Goal: Find contact information: Find contact information

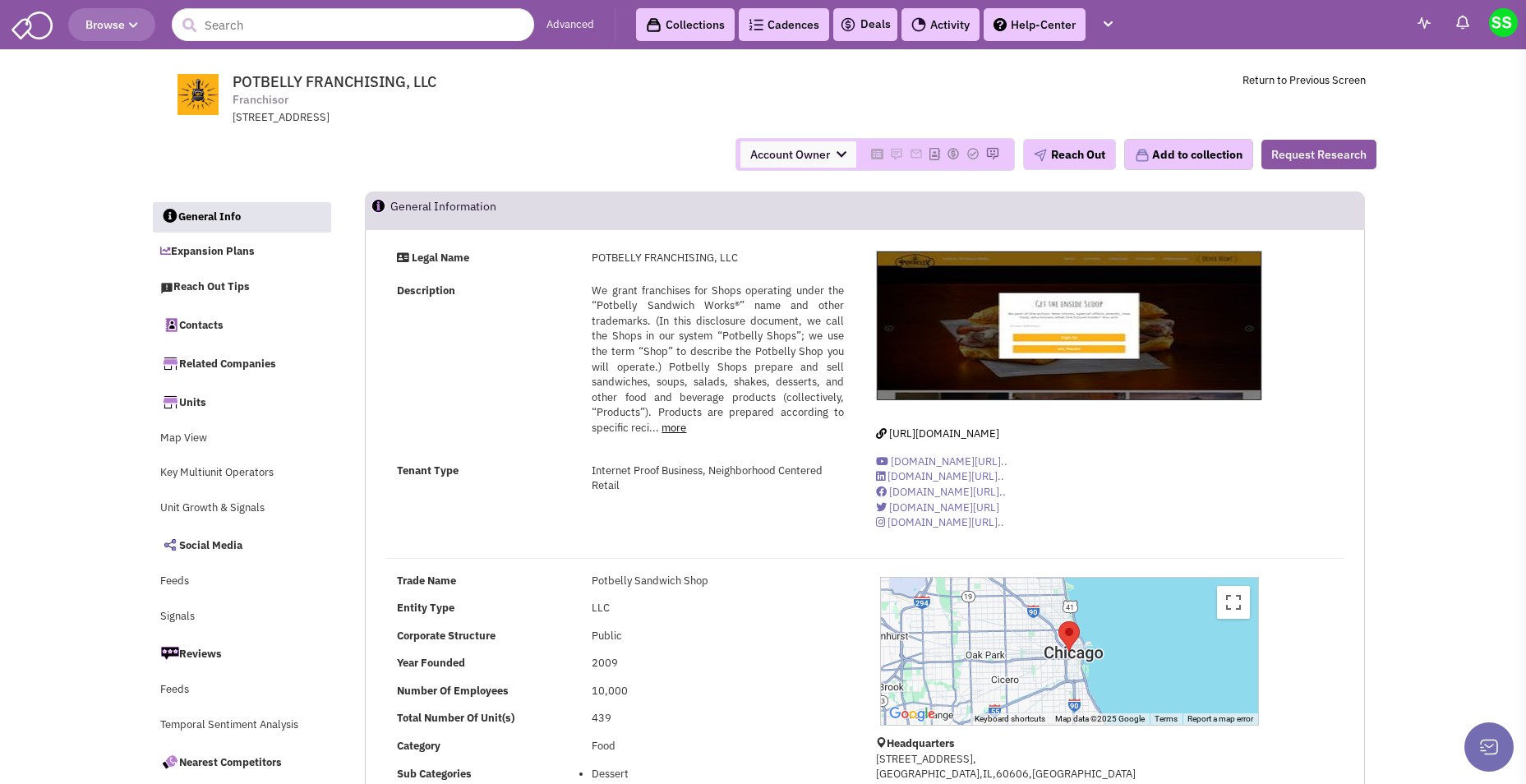
select select
click at [215, 326] on link "Contacts" at bounding box center [241, 325] width 179 height 35
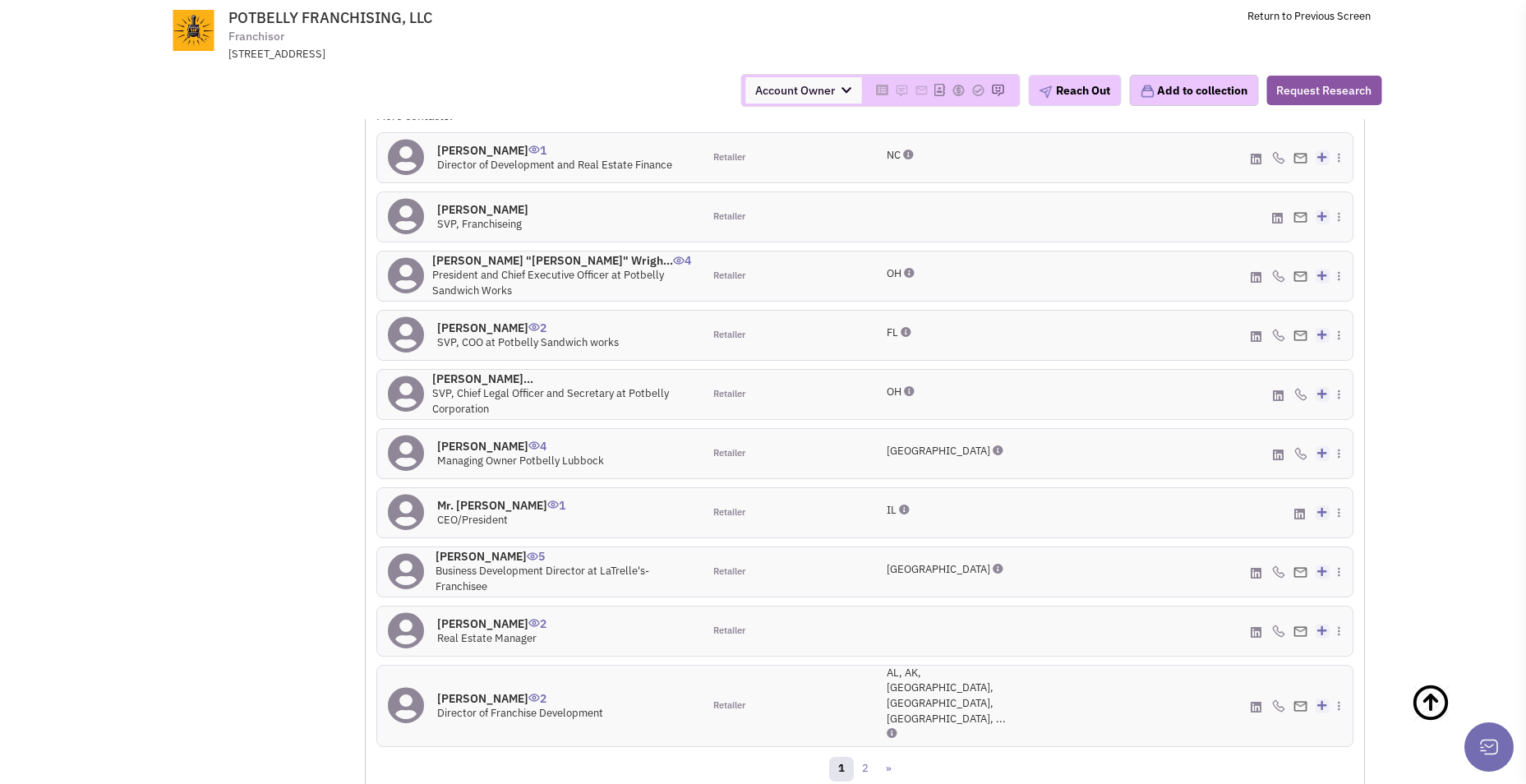
scroll to position [1829, 0]
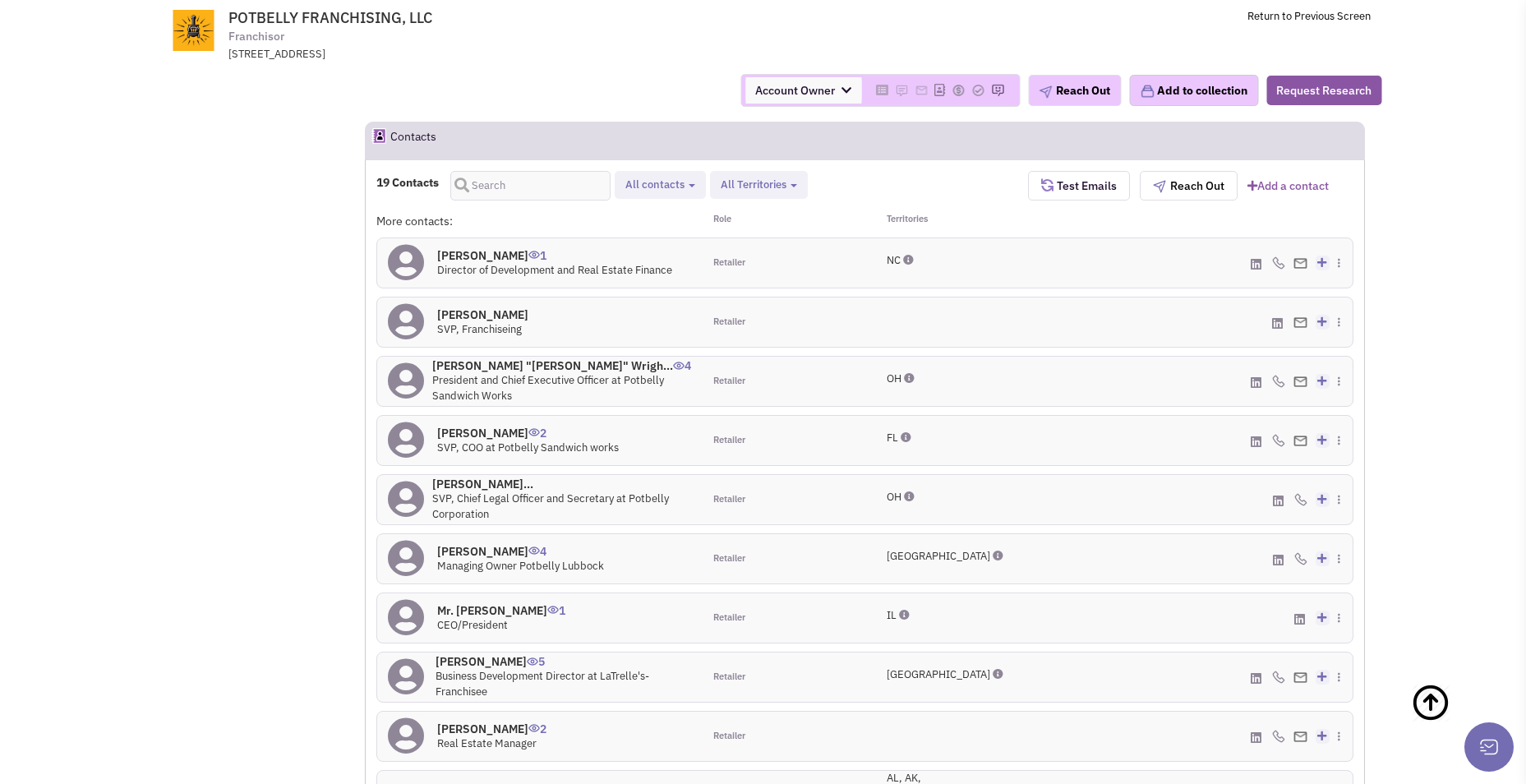
click at [509, 359] on h4 "Robert "Bob" Wrigh... 4" at bounding box center [561, 366] width 260 height 15
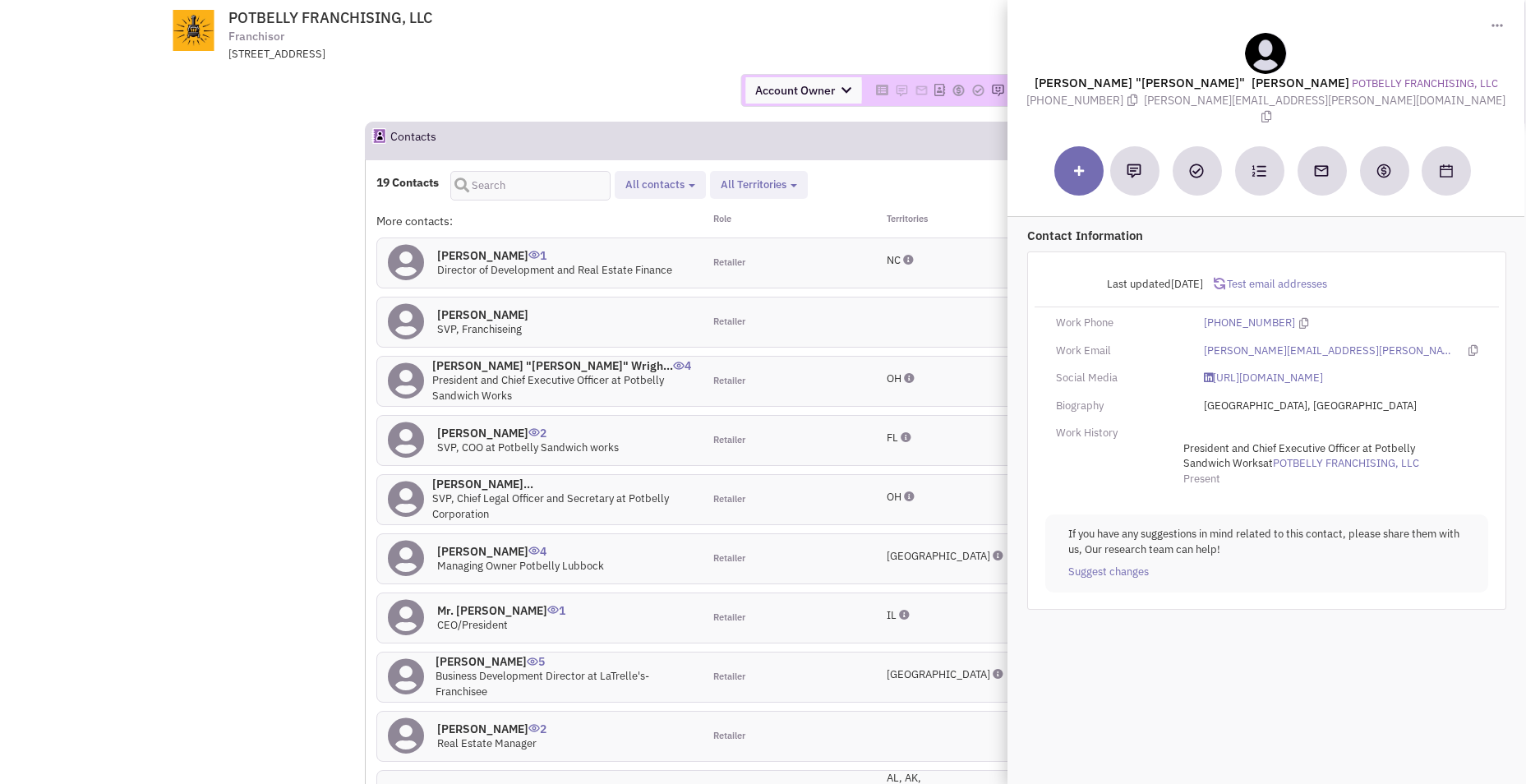
click at [509, 359] on h4 "Robert "Bob" Wrigh... 4" at bounding box center [561, 366] width 260 height 15
click at [525, 721] on h4 "Mr. Gregory Baumann 2" at bounding box center [491, 729] width 110 height 15
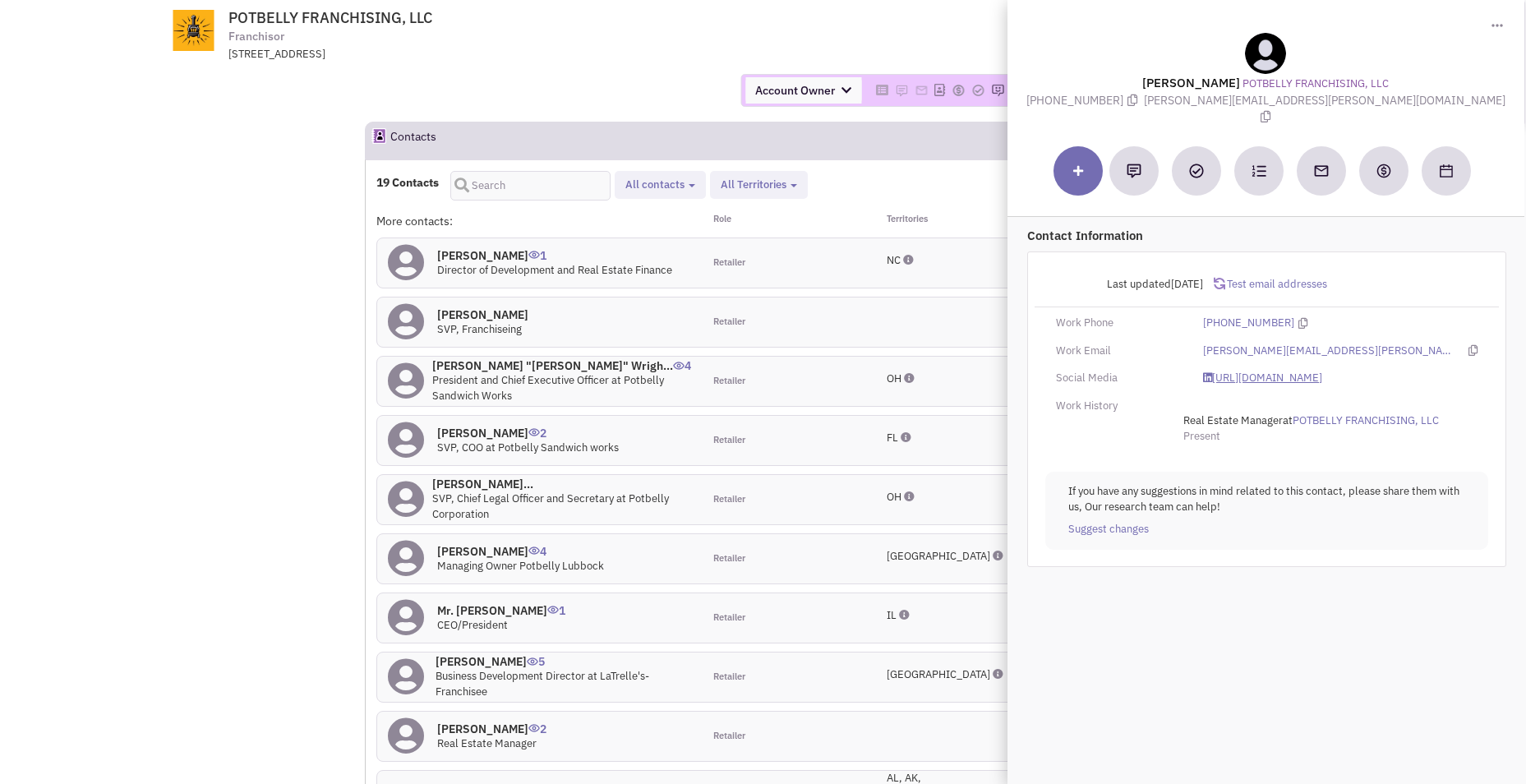
click at [1322, 371] on link "https://www.linkedin.com/in/gregbaumann23/" at bounding box center [1262, 378] width 120 height 16
click at [622, 58] on div "111 N. Canal Street, Suite 850, CHICAGO, IL, 60606" at bounding box center [443, 54] width 429 height 16
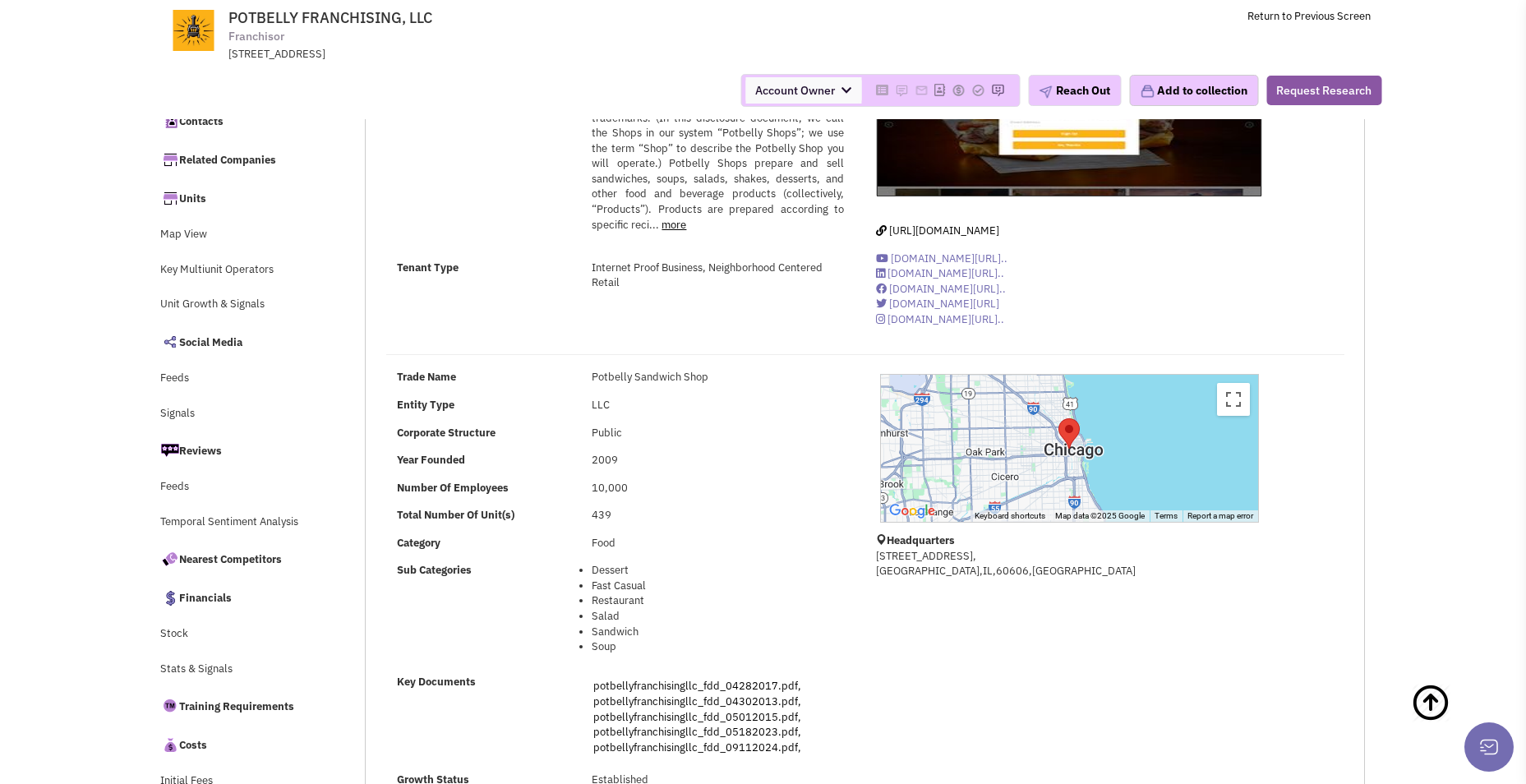
scroll to position [0, 0]
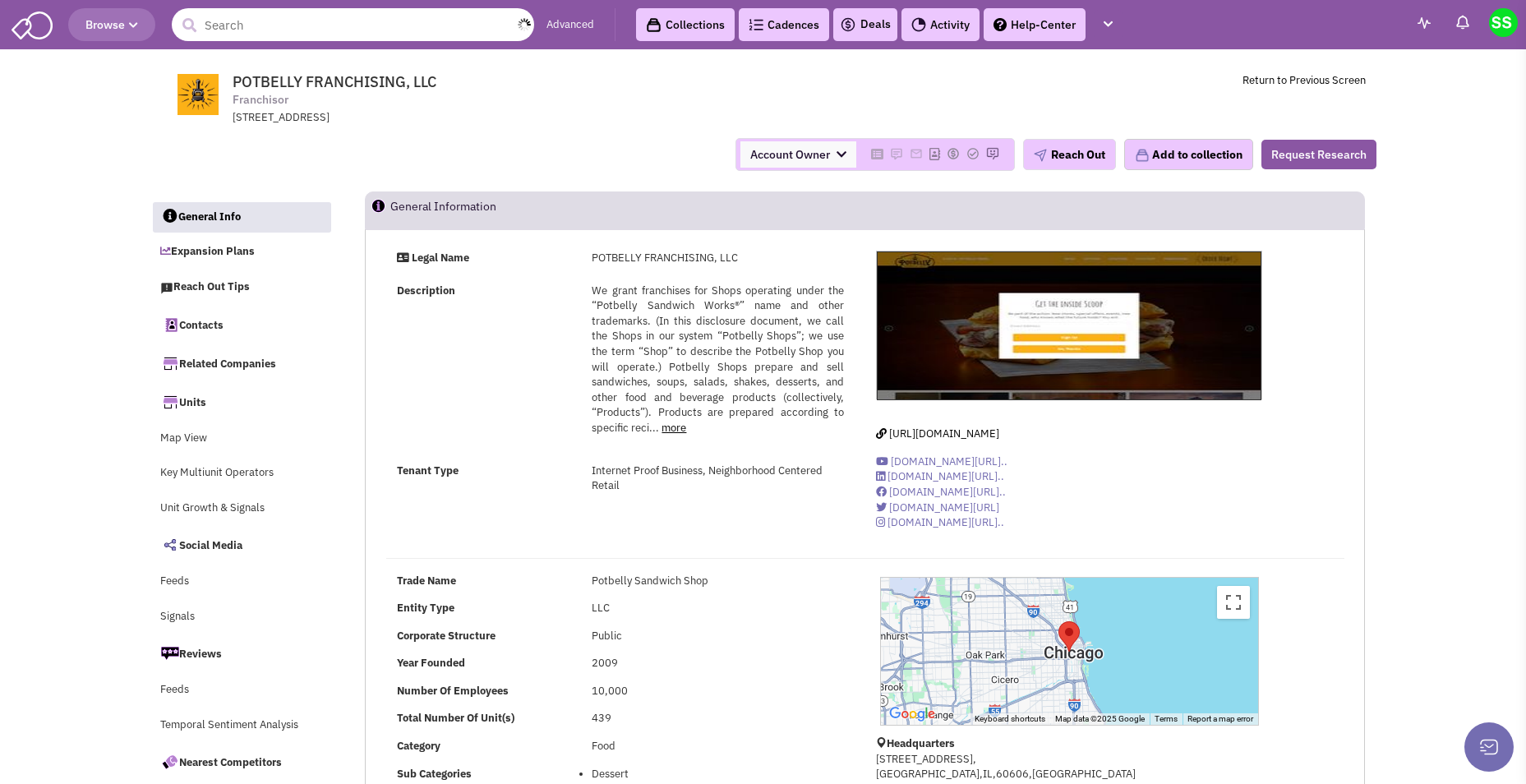
click at [329, 36] on input "text" at bounding box center [353, 25] width 363 height 33
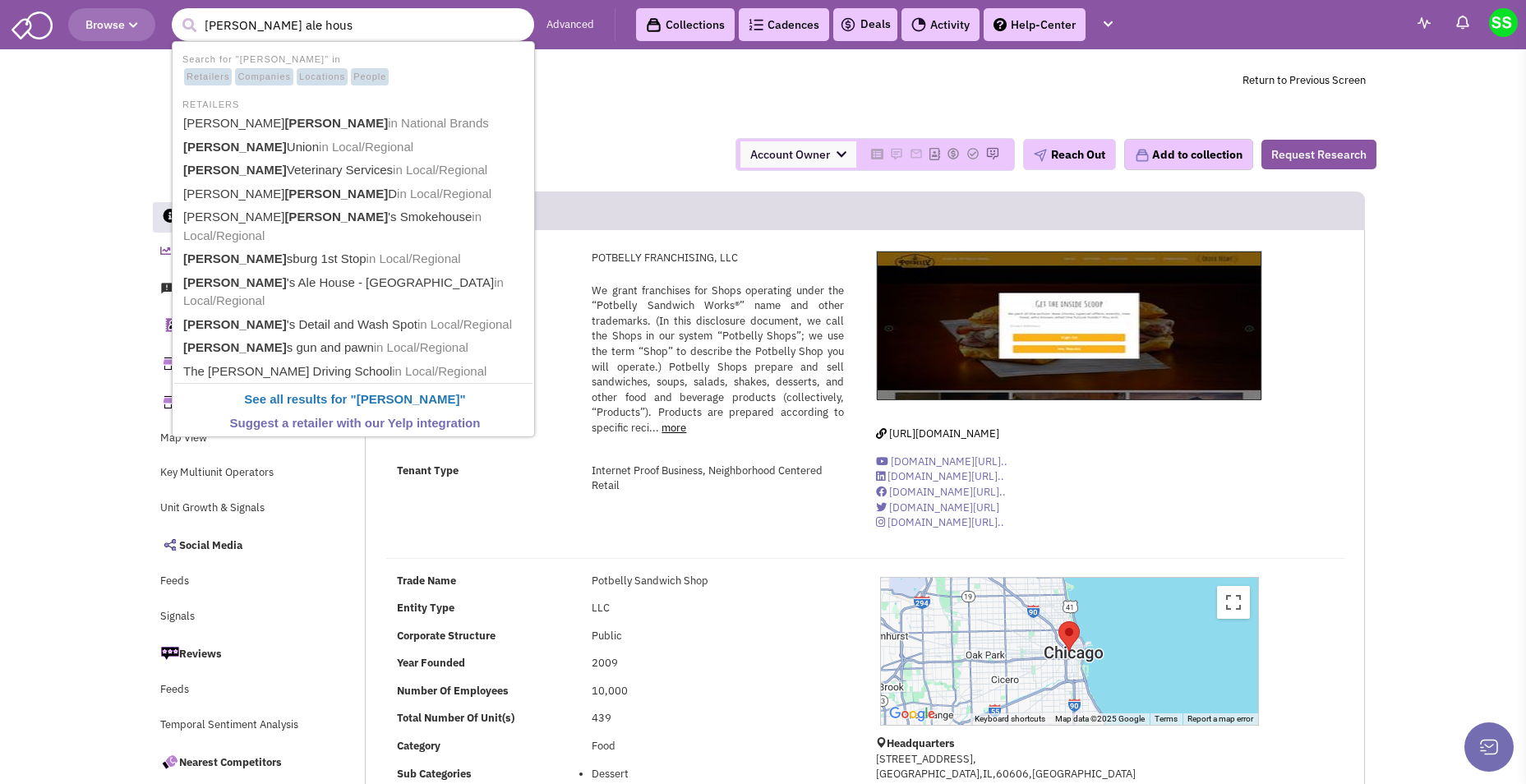
type input "miller's ale house"
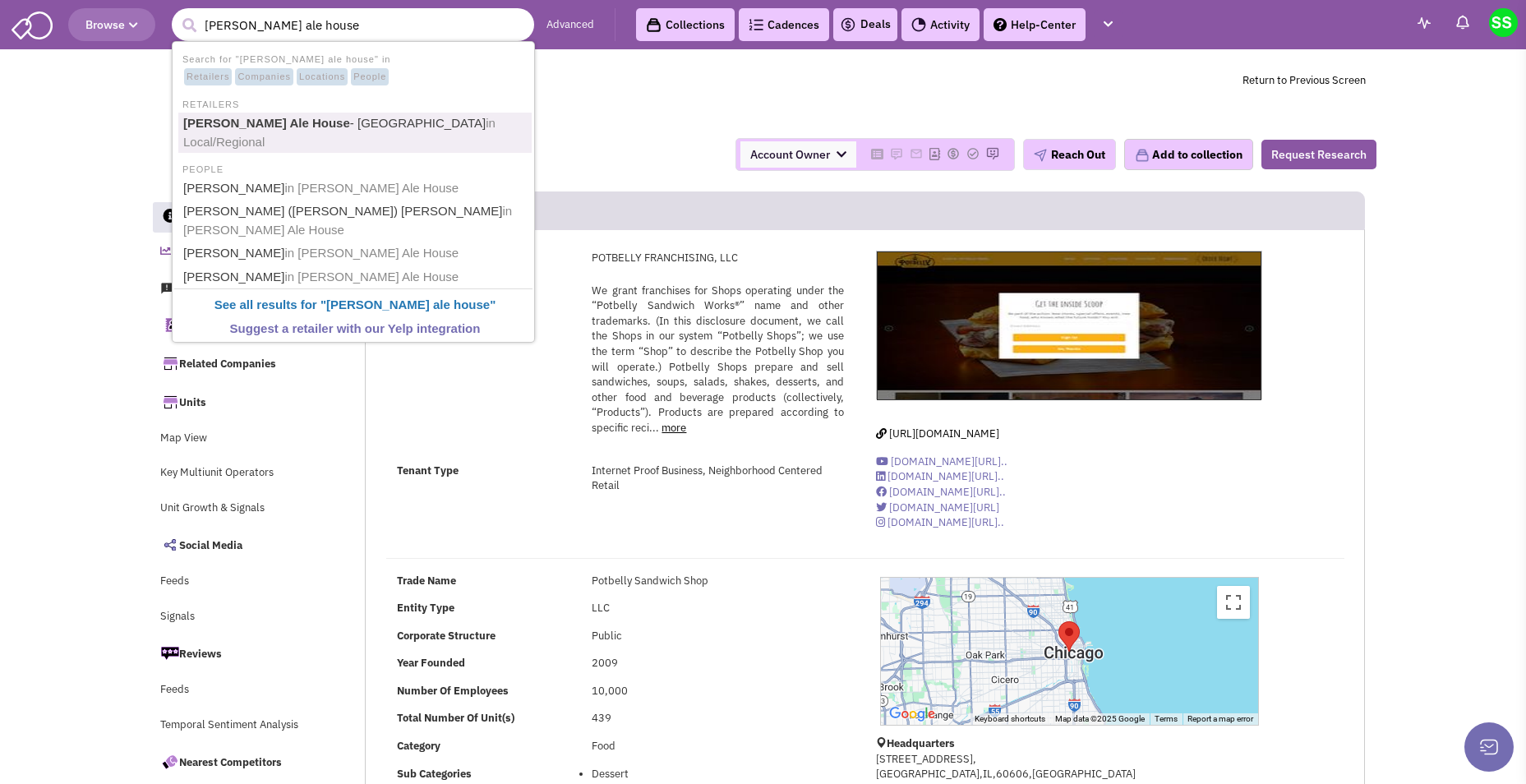
click at [387, 126] on span "in Local/Regional" at bounding box center [339, 133] width 312 height 33
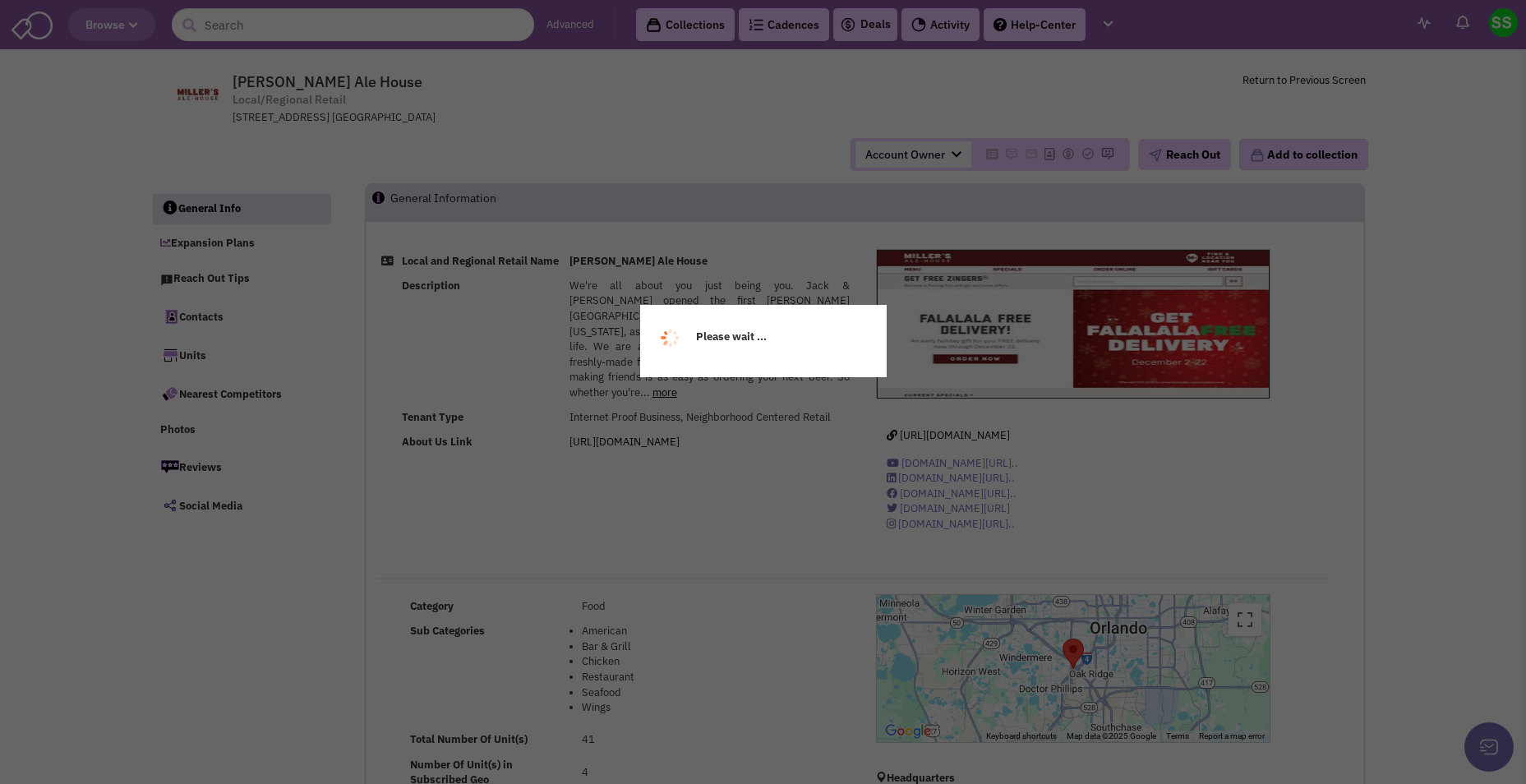
select select
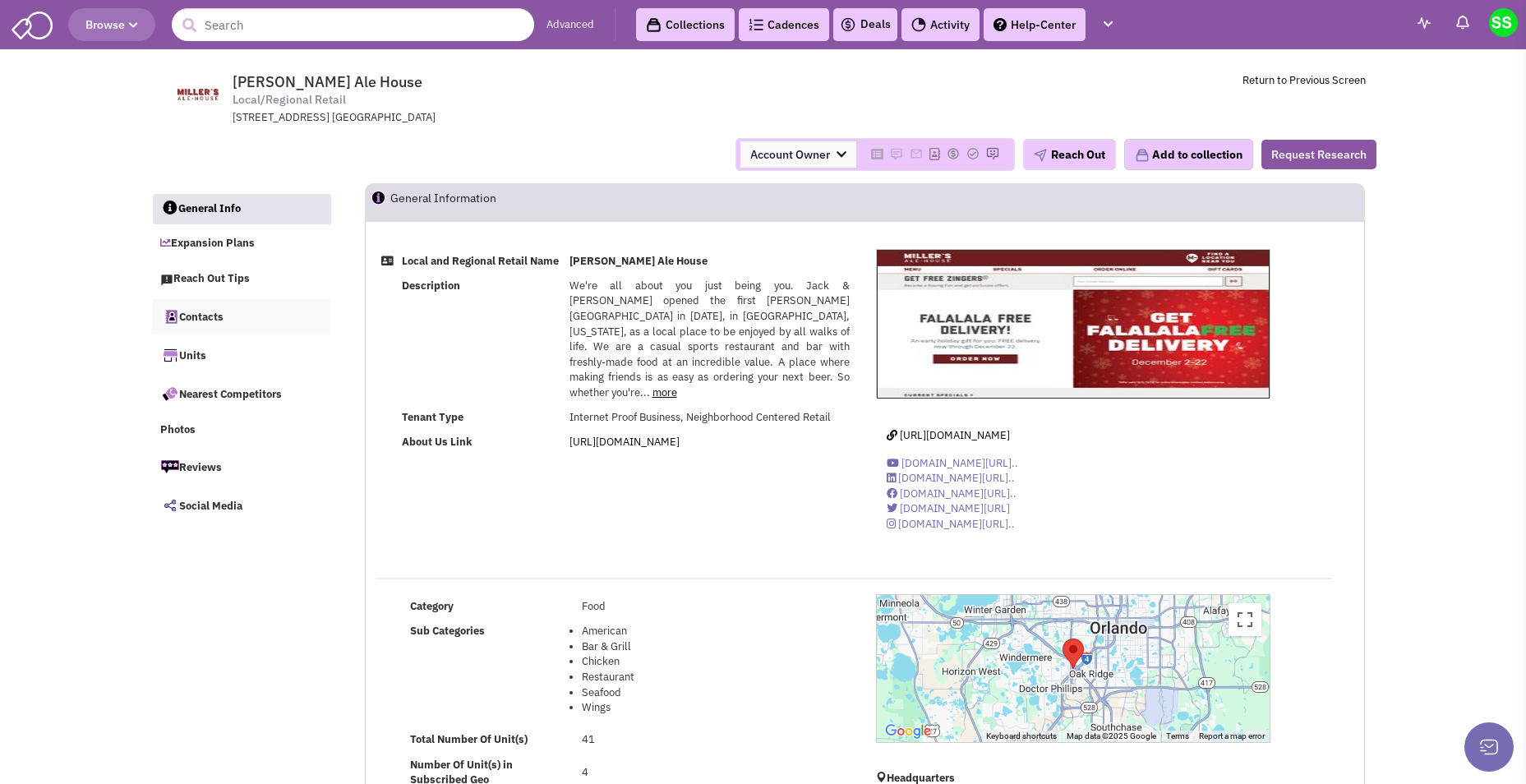
click at [218, 322] on link "Contacts" at bounding box center [241, 317] width 179 height 35
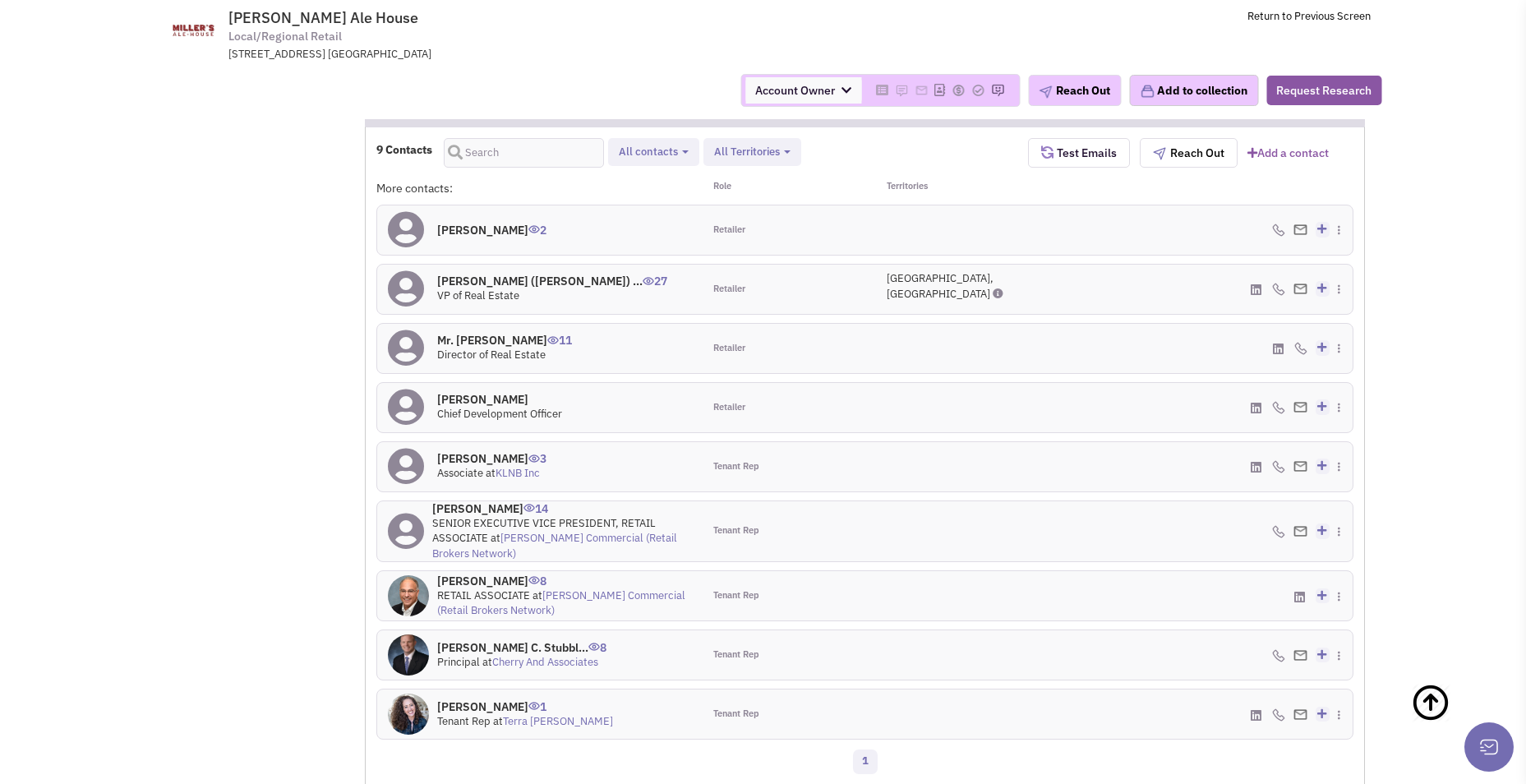
scroll to position [1496, 0]
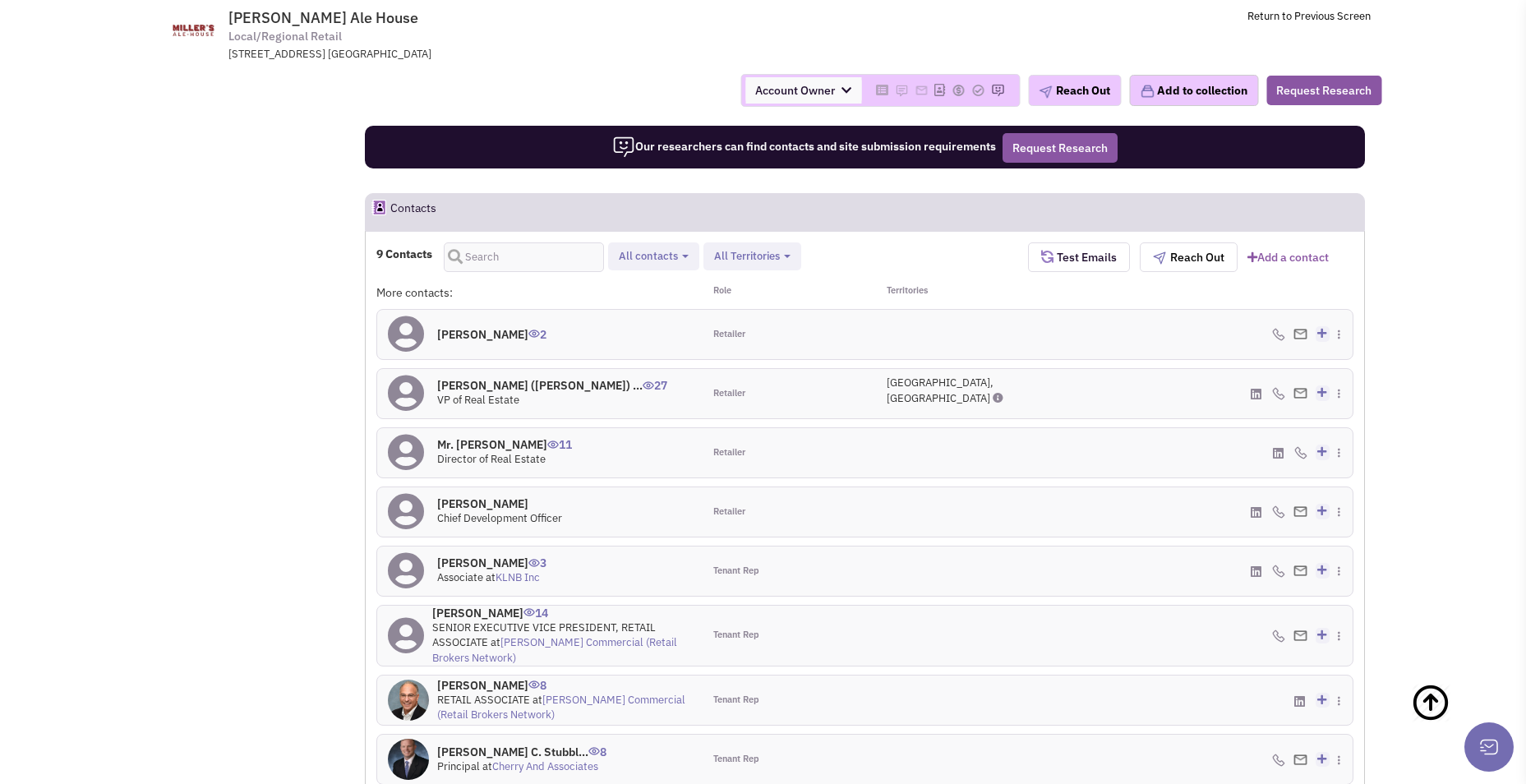
select select
click at [524, 759] on link "Cherry And Associates" at bounding box center [545, 766] width 106 height 14
click at [655, 692] on link "[PERSON_NAME] Commercial (Retail Brokers Network)" at bounding box center [561, 707] width 248 height 30
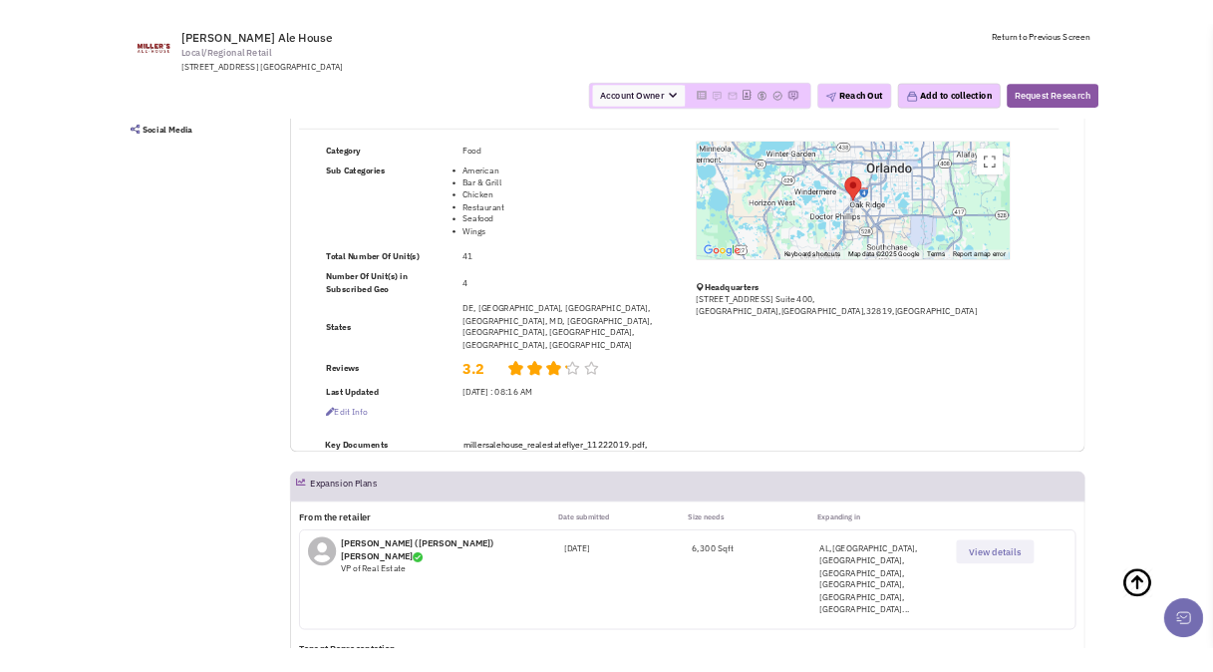
scroll to position [0, 0]
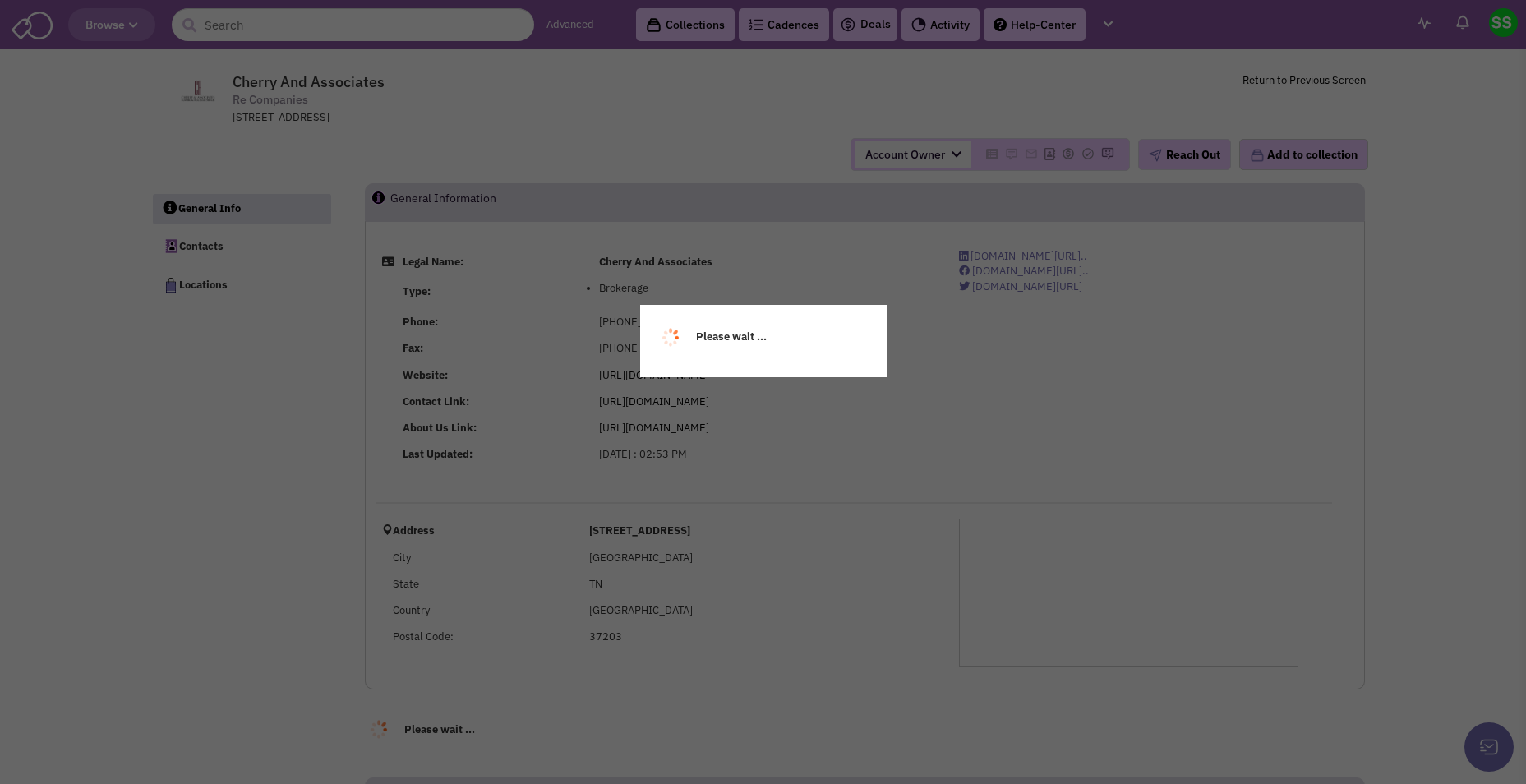
select select
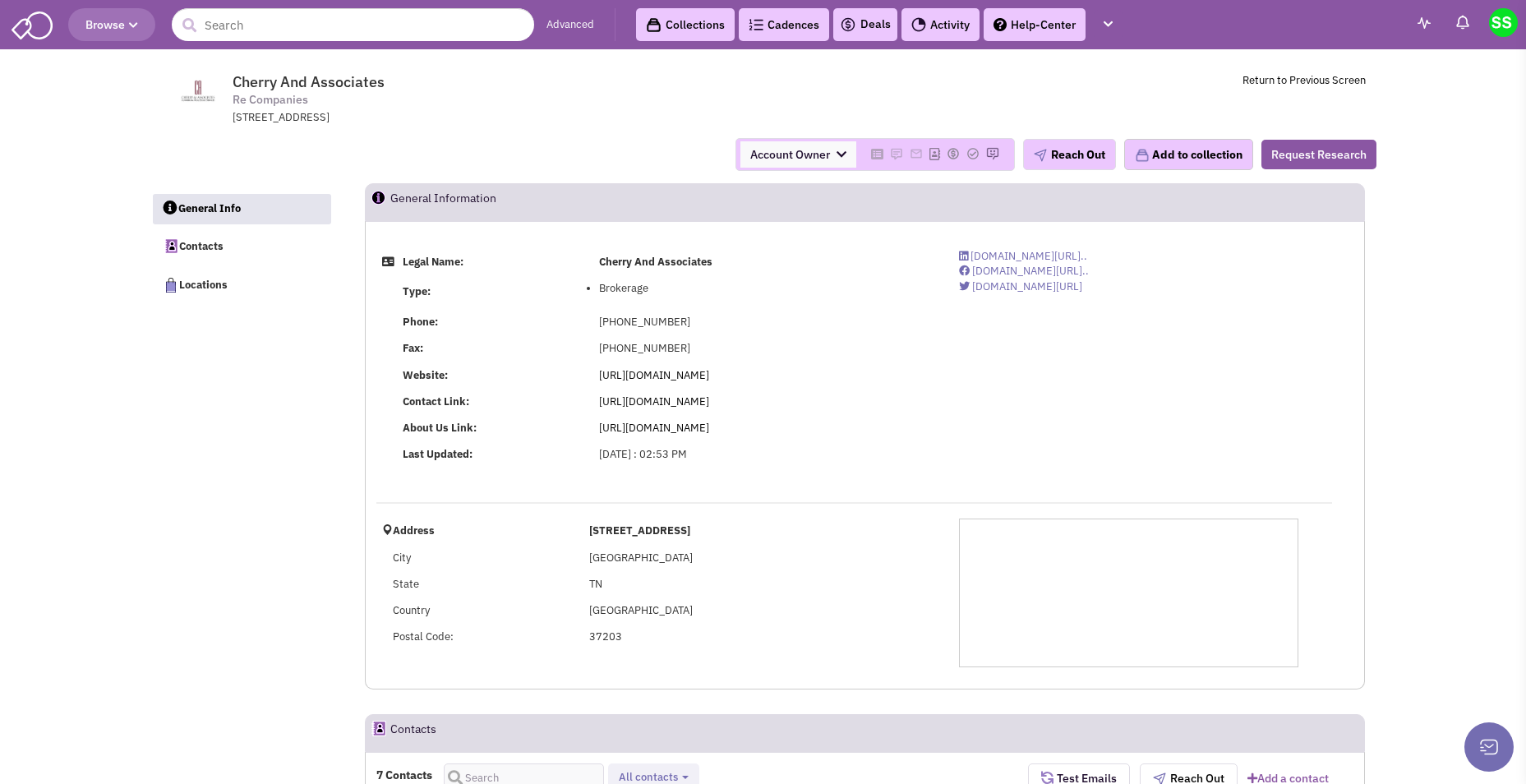
select select
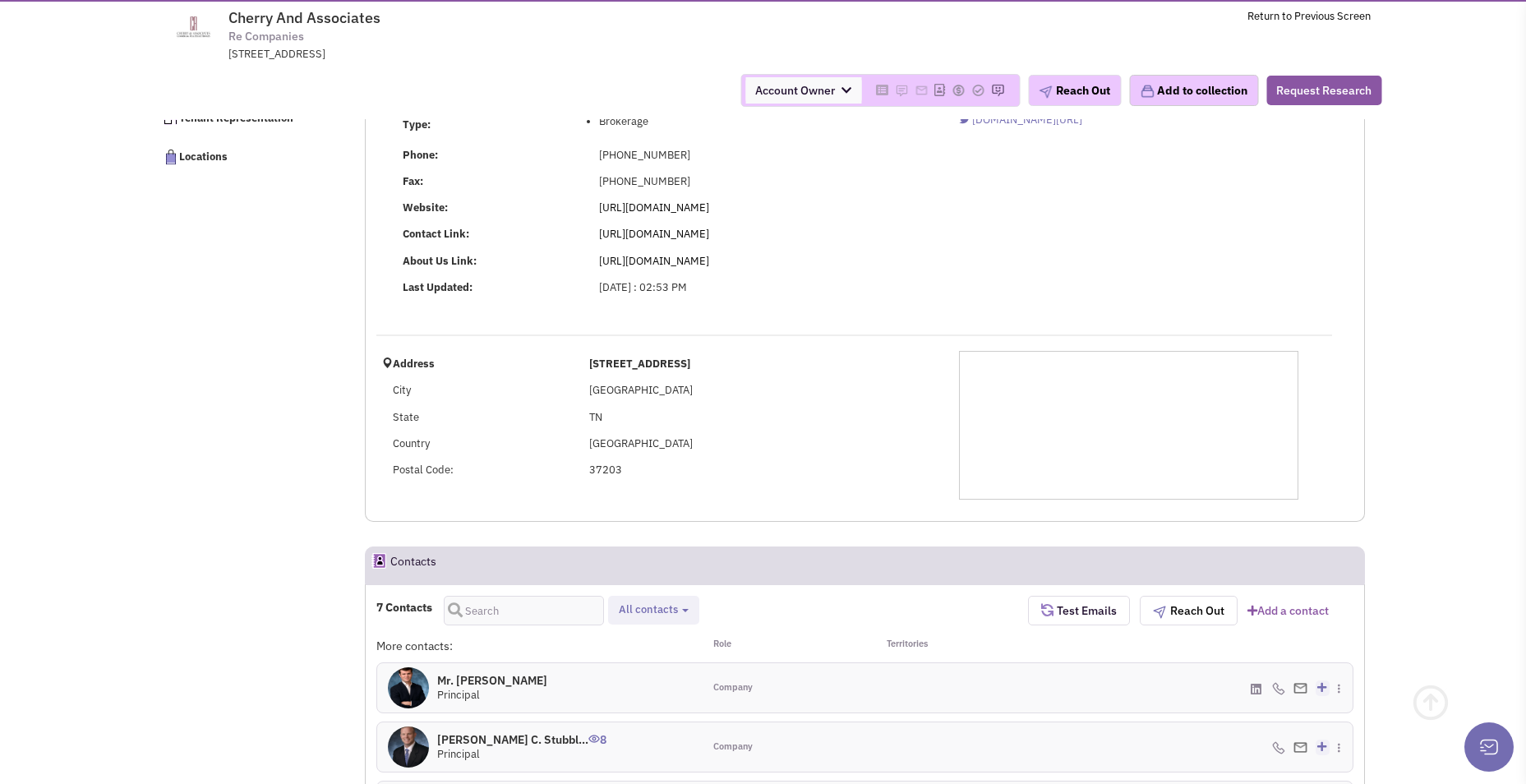
scroll to position [164, 0]
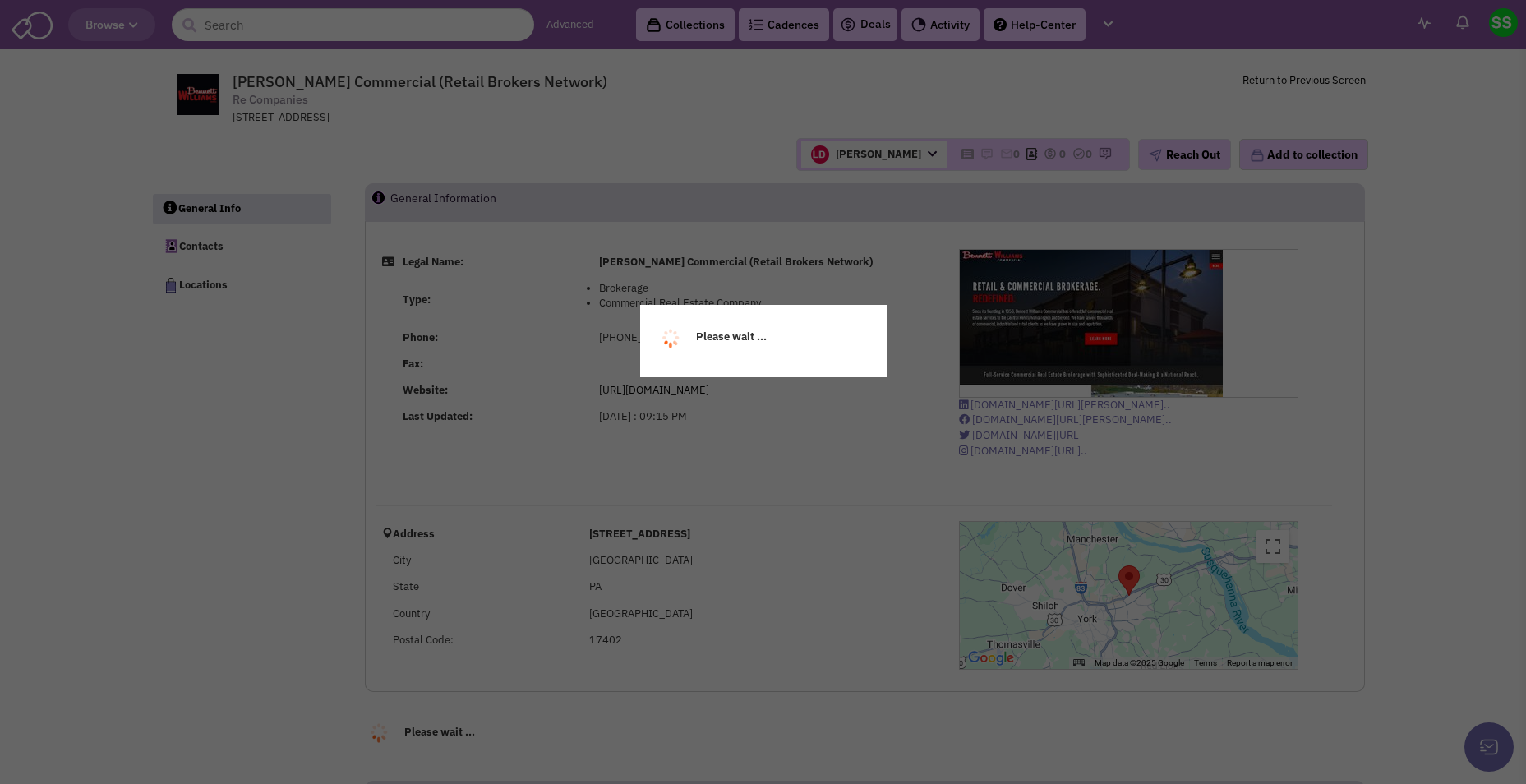
select select
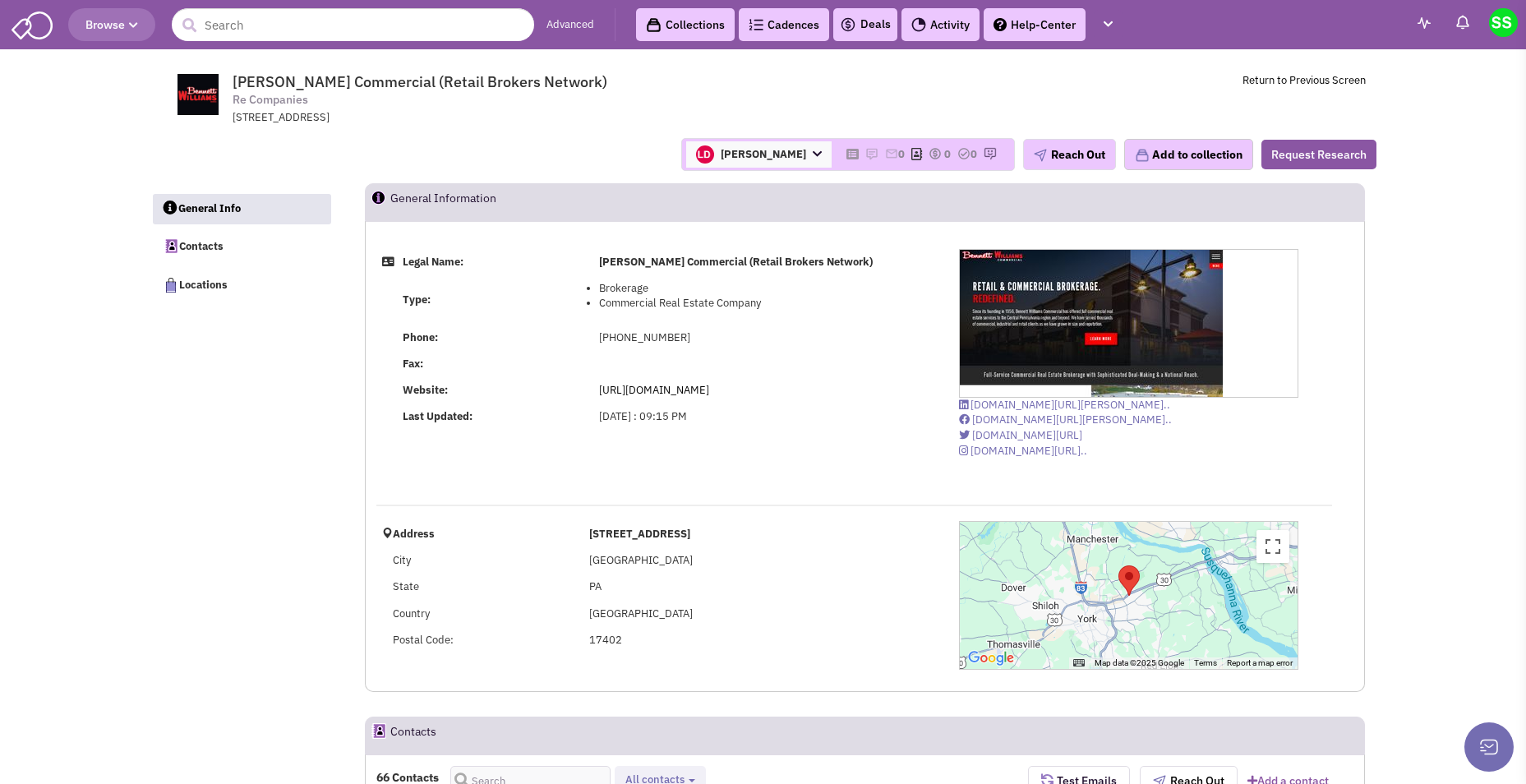
select select
